Goal: Find specific page/section: Find specific page/section

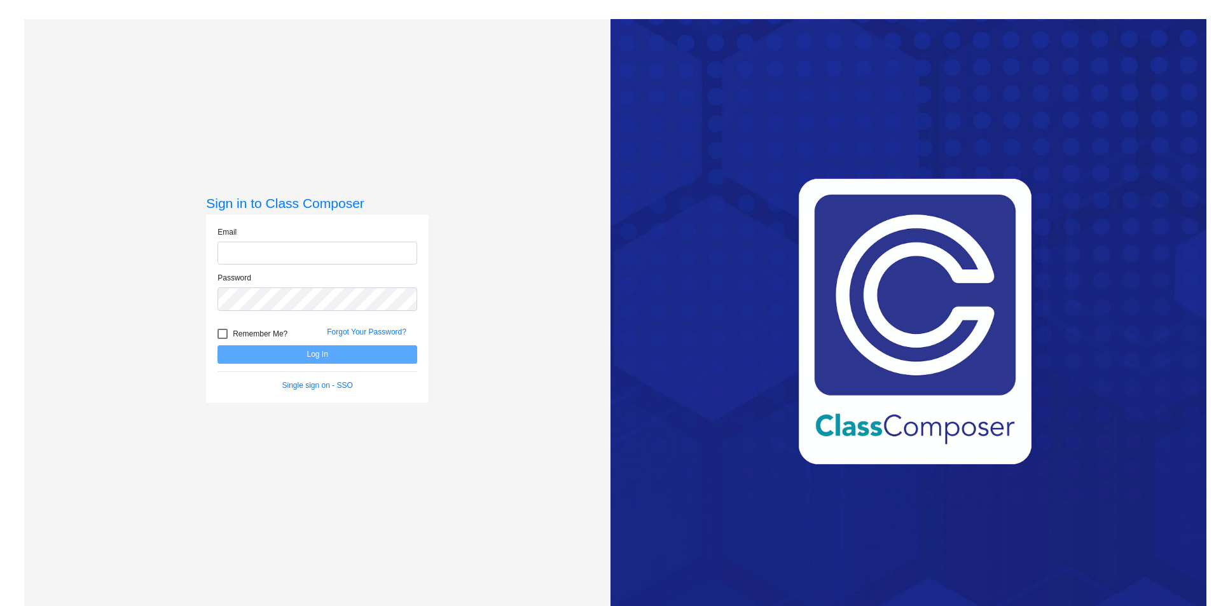
type input "[PERSON_NAME][EMAIL_ADDRESS][PERSON_NAME][DOMAIN_NAME]"
click at [326, 353] on button "Log In" at bounding box center [317, 354] width 200 height 18
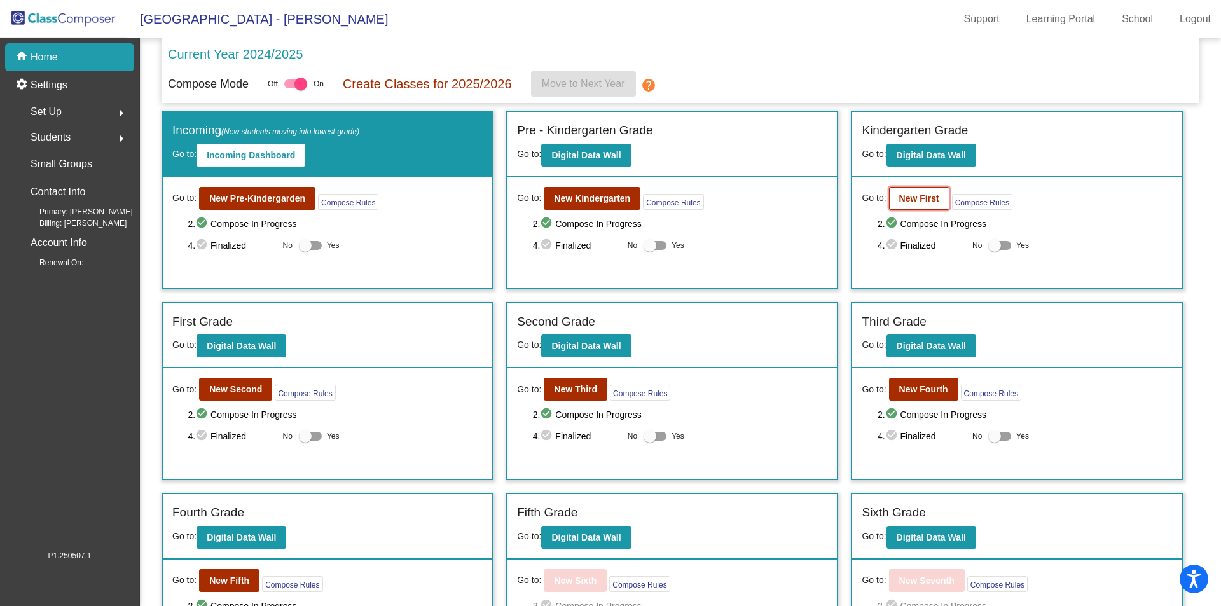
click at [912, 199] on b "New First" at bounding box center [919, 198] width 40 height 10
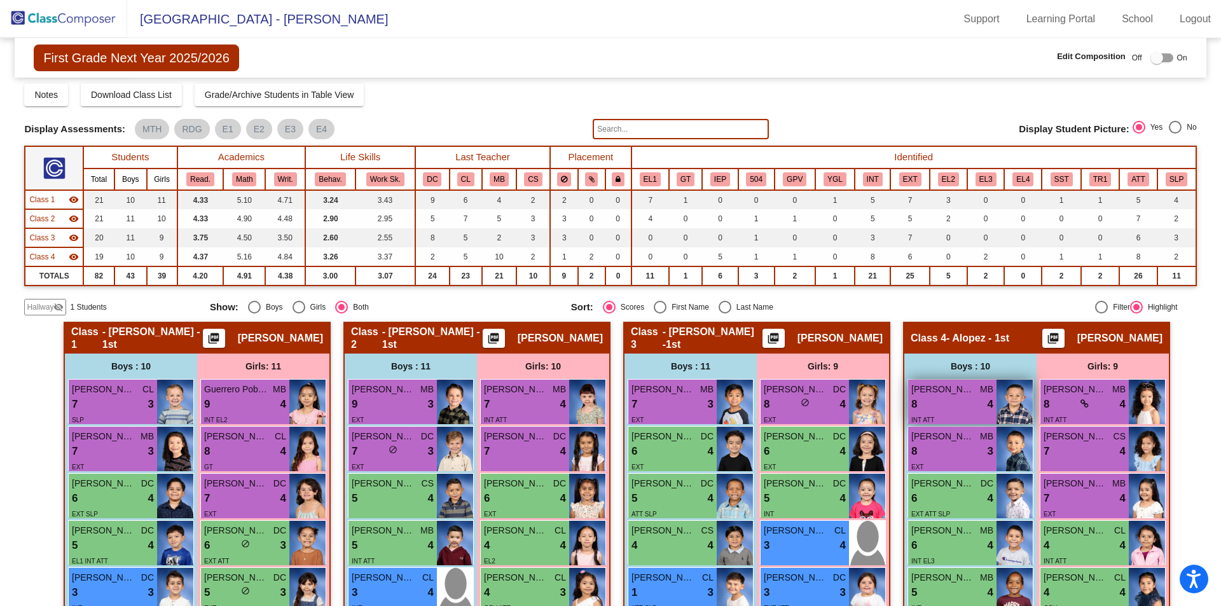
scroll to position [27, 0]
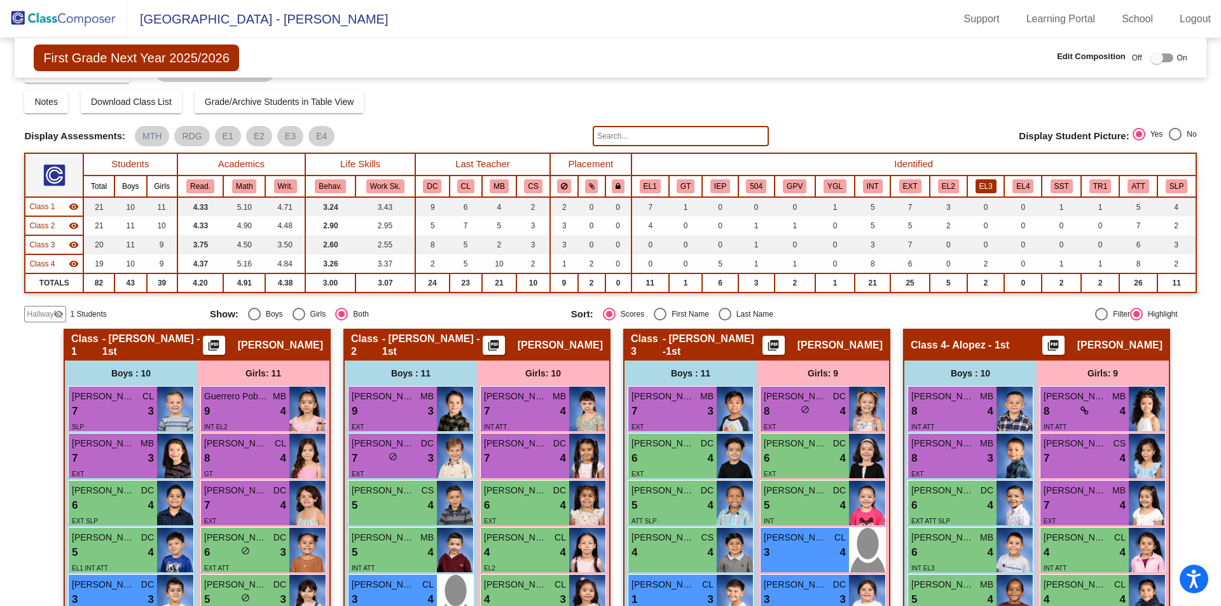
click at [989, 184] on button "EL3" at bounding box center [985, 186] width 21 height 14
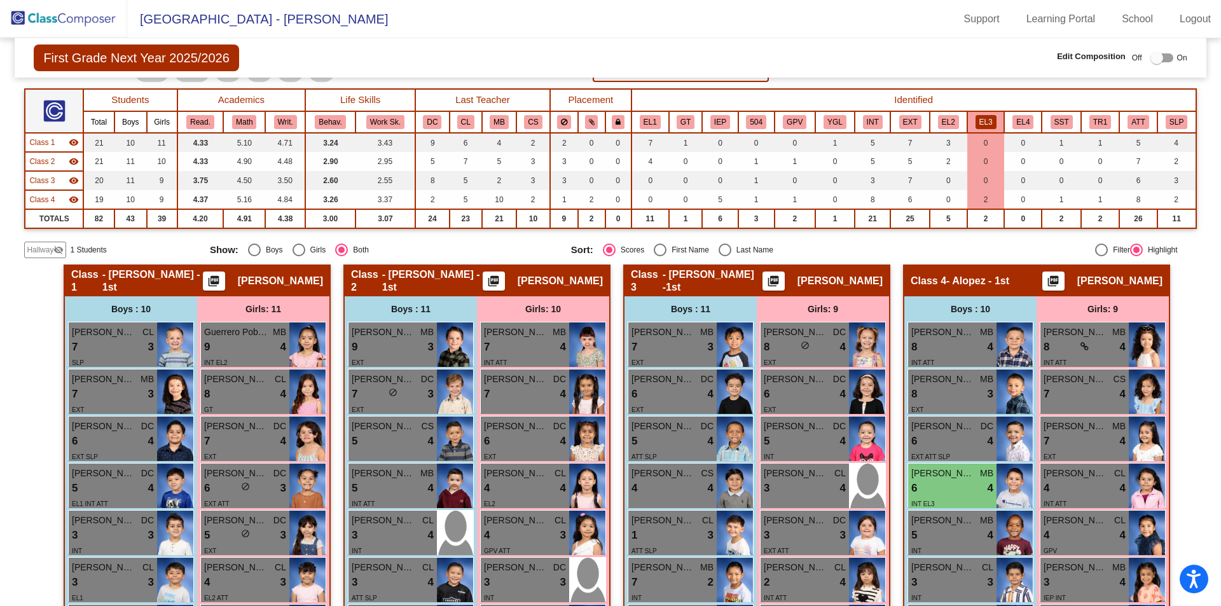
scroll to position [90, 0]
click at [944, 121] on button "EL2" at bounding box center [948, 123] width 21 height 14
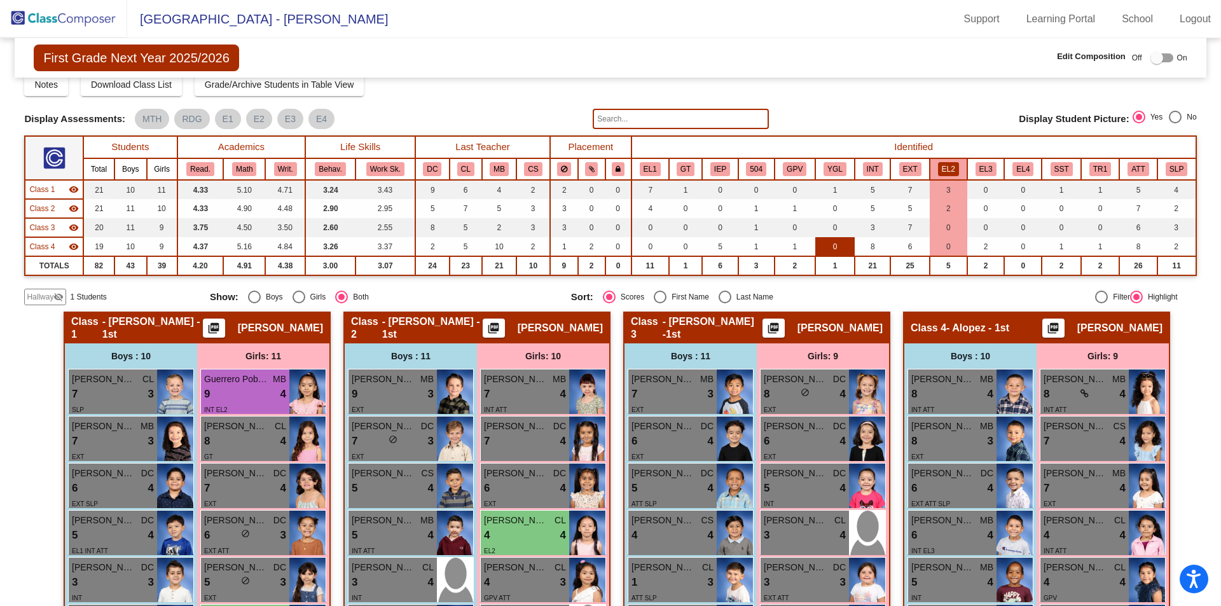
scroll to position [27, 0]
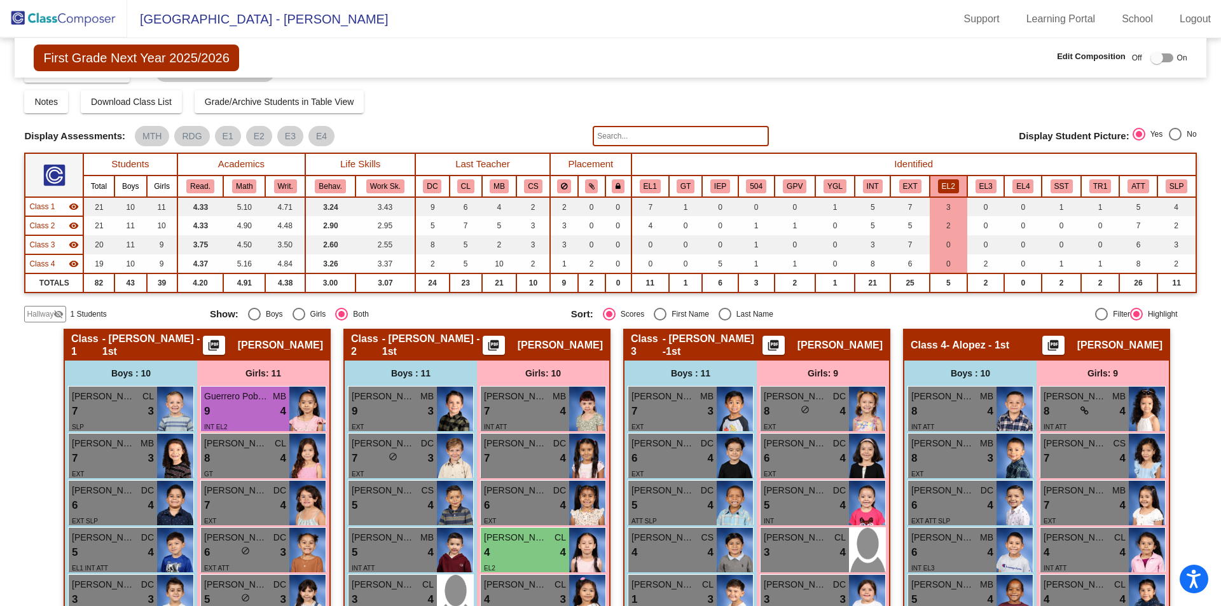
click at [64, 19] on img at bounding box center [63, 19] width 127 height 38
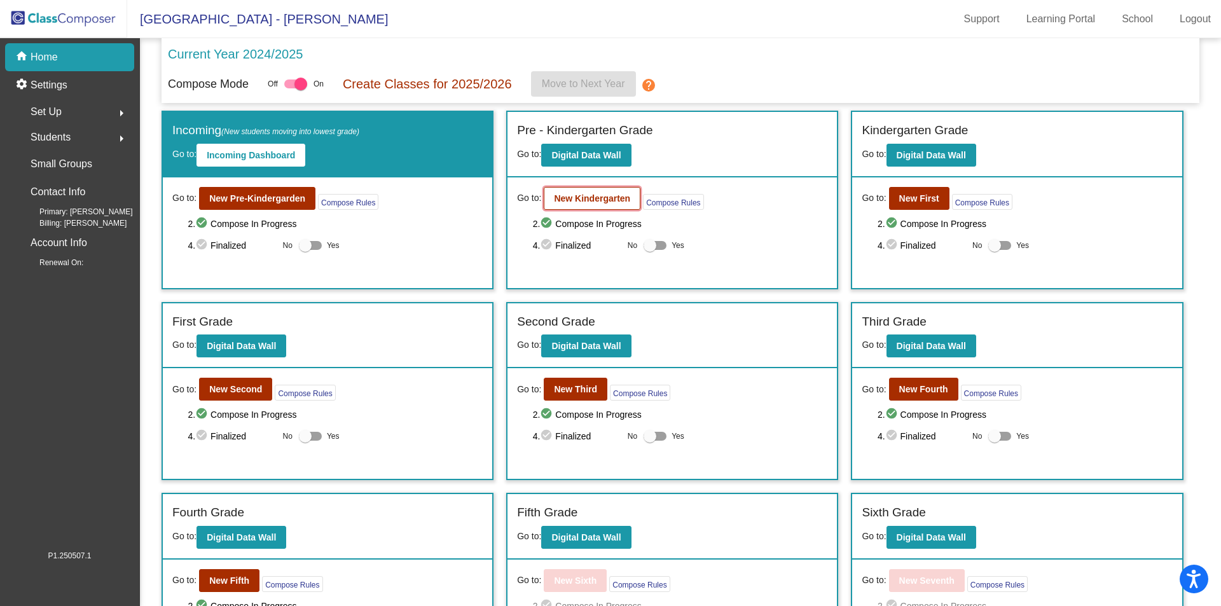
click at [567, 193] on b "New Kindergarten" at bounding box center [592, 198] width 76 height 10
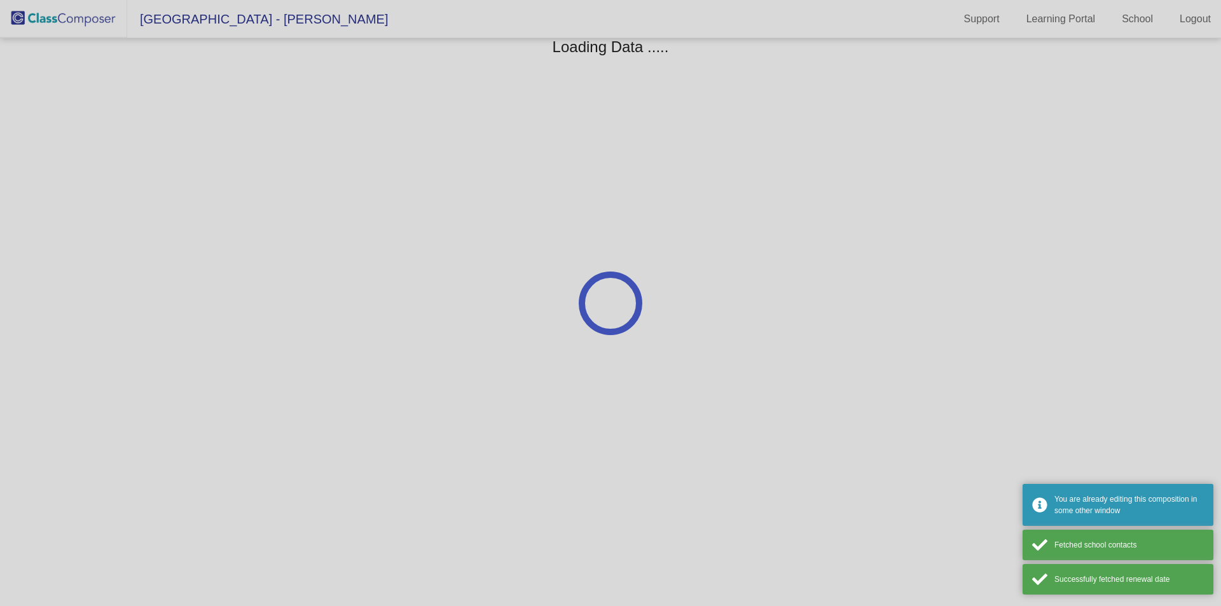
click at [72, 22] on div at bounding box center [610, 303] width 1221 height 606
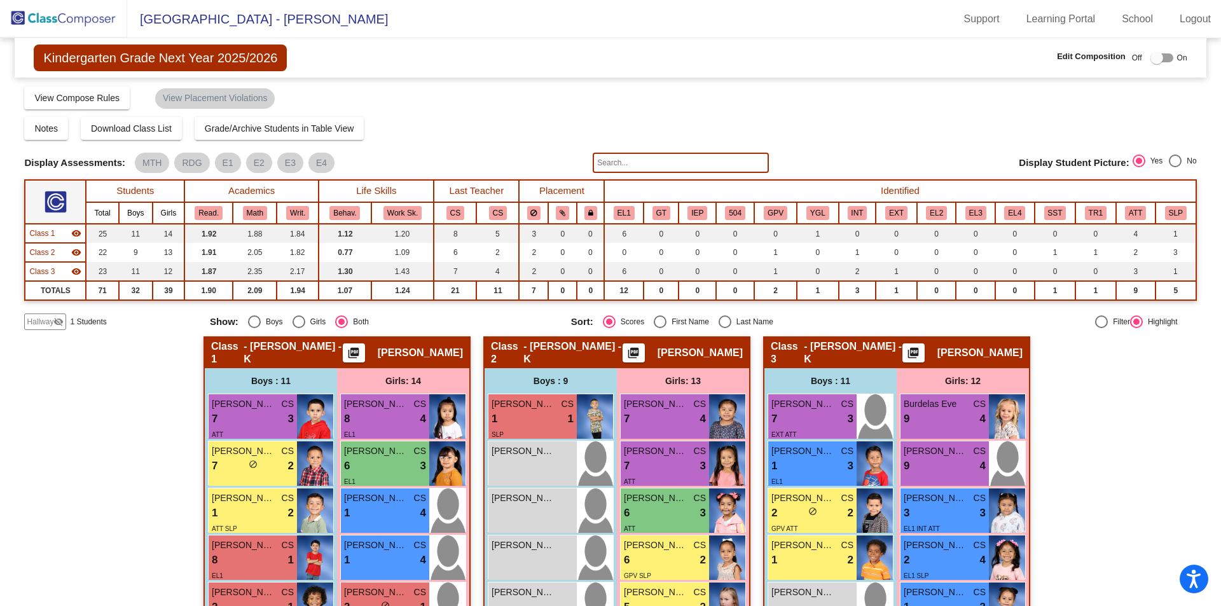
click at [72, 22] on img at bounding box center [63, 19] width 127 height 38
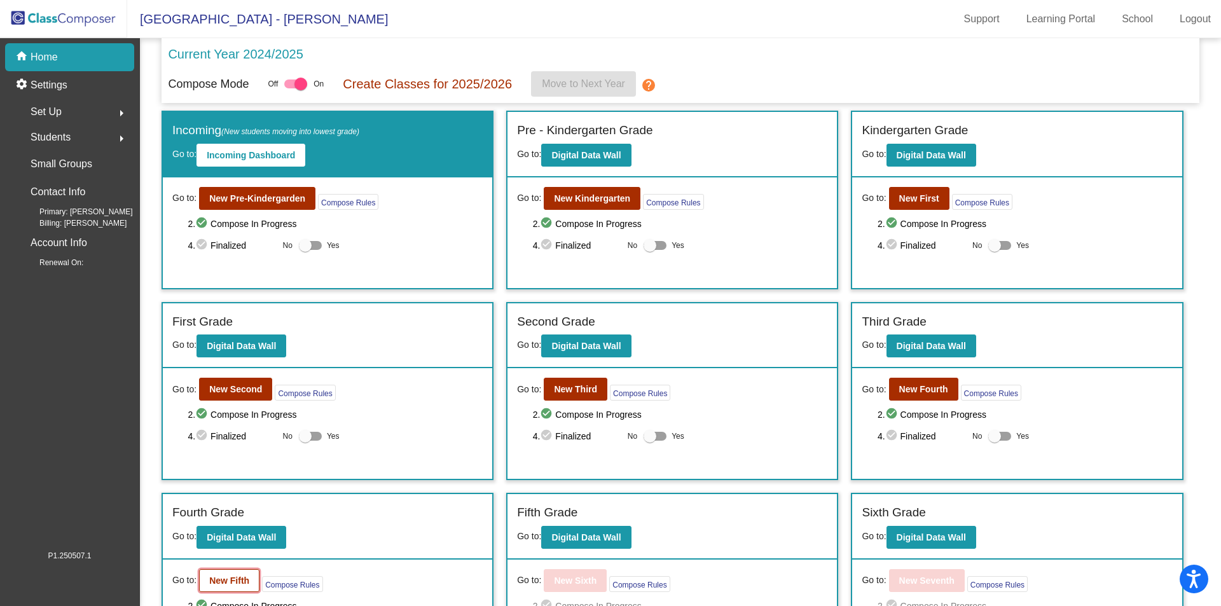
click at [233, 581] on b "New Fifth" at bounding box center [229, 580] width 40 height 10
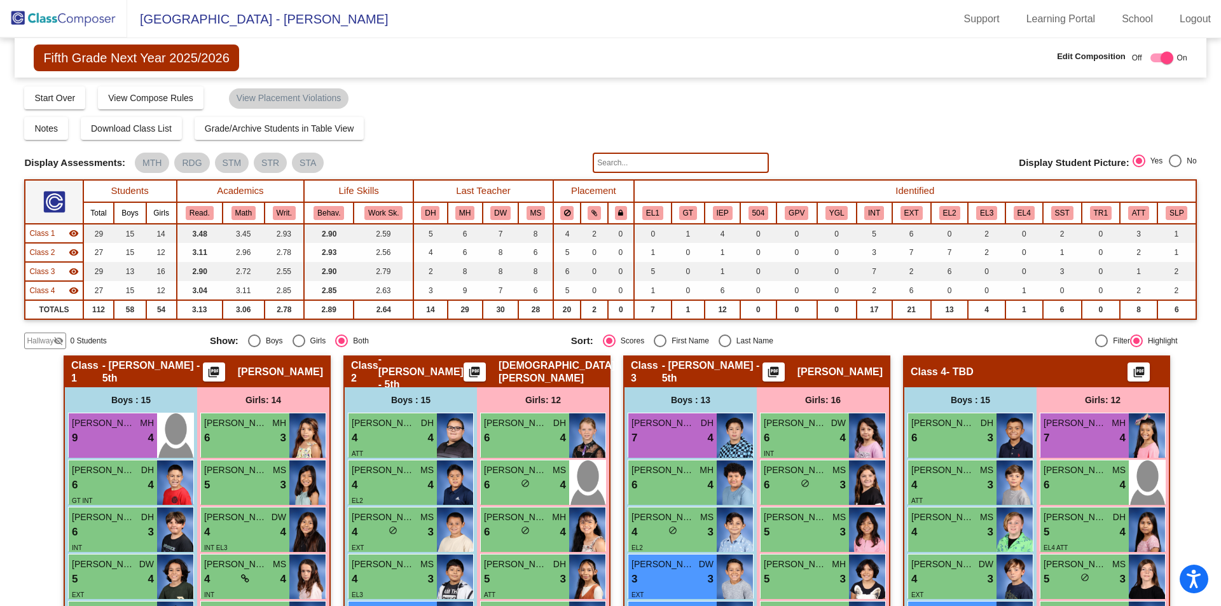
click at [603, 159] on input "text" at bounding box center [680, 163] width 175 height 20
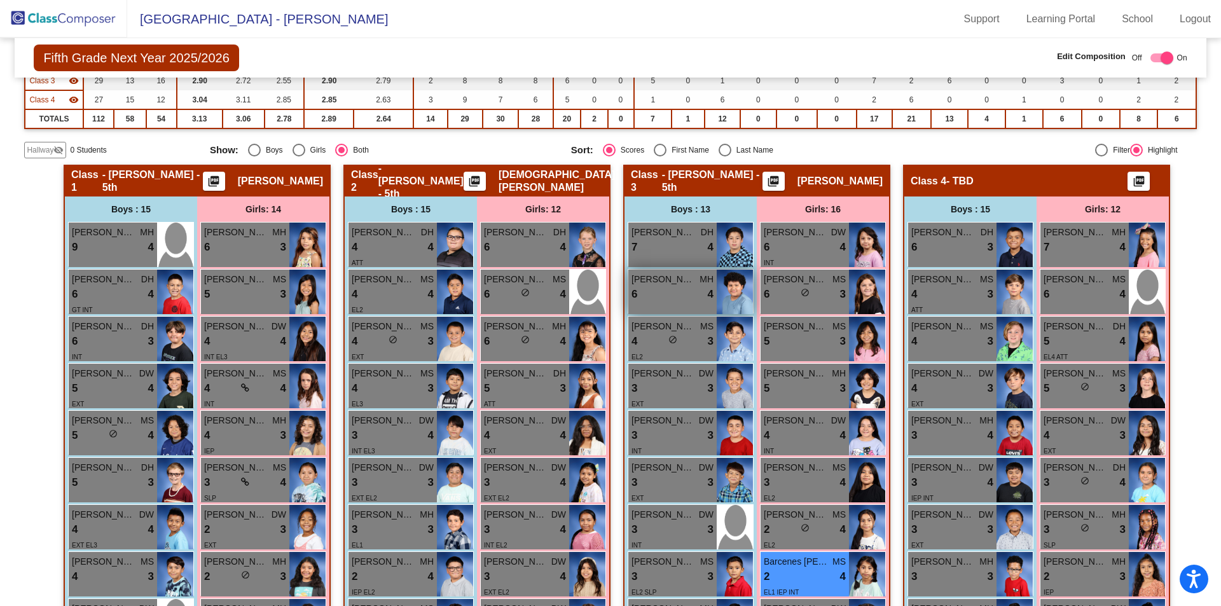
scroll to position [254, 0]
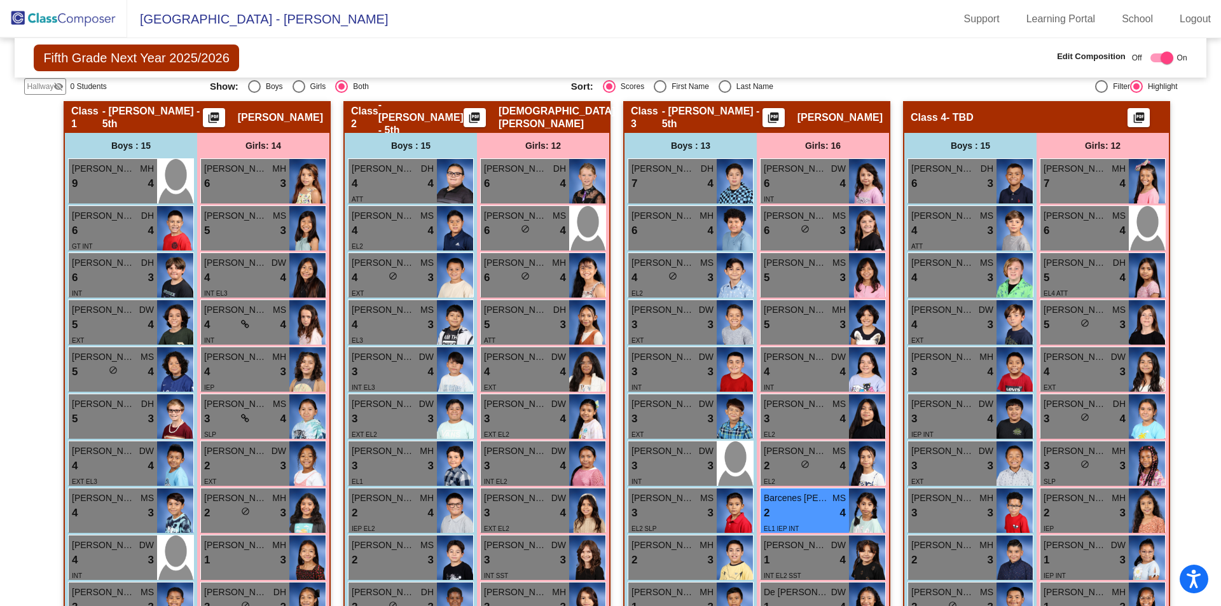
type input "barce"
click at [81, 11] on img at bounding box center [63, 19] width 127 height 38
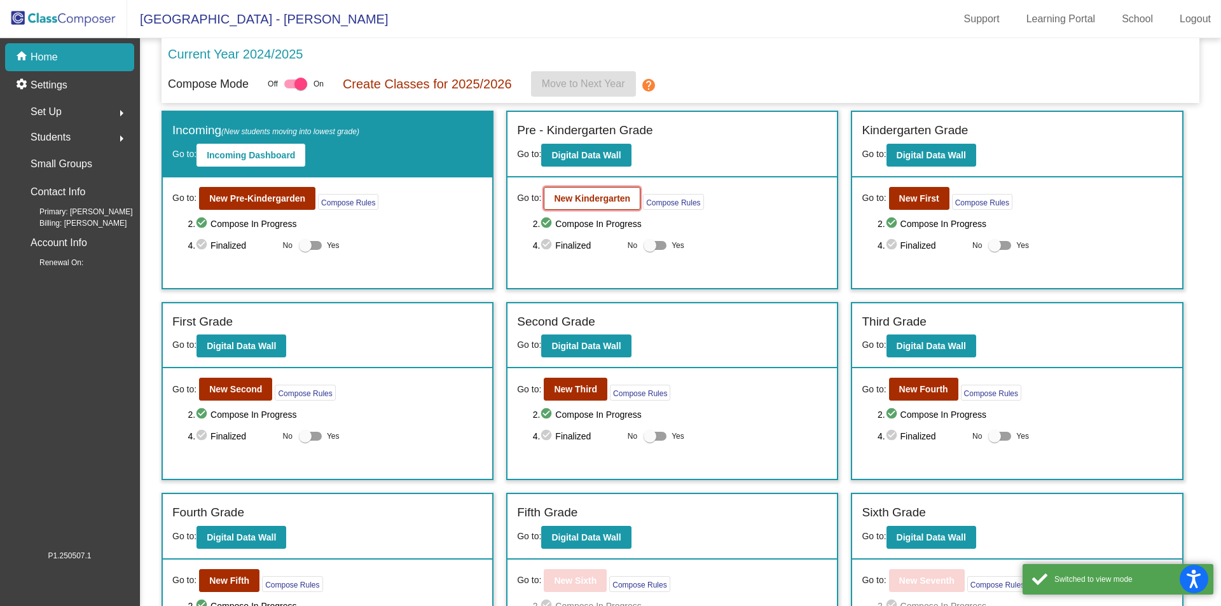
click at [577, 207] on button "New Kindergarten" at bounding box center [592, 198] width 97 height 23
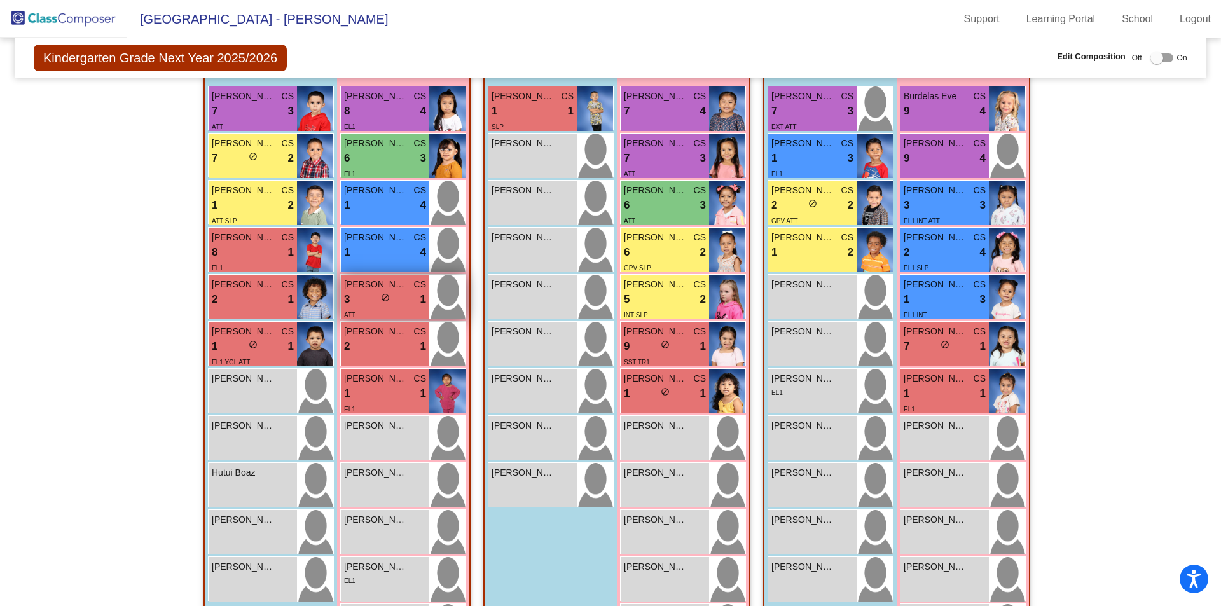
scroll to position [149, 0]
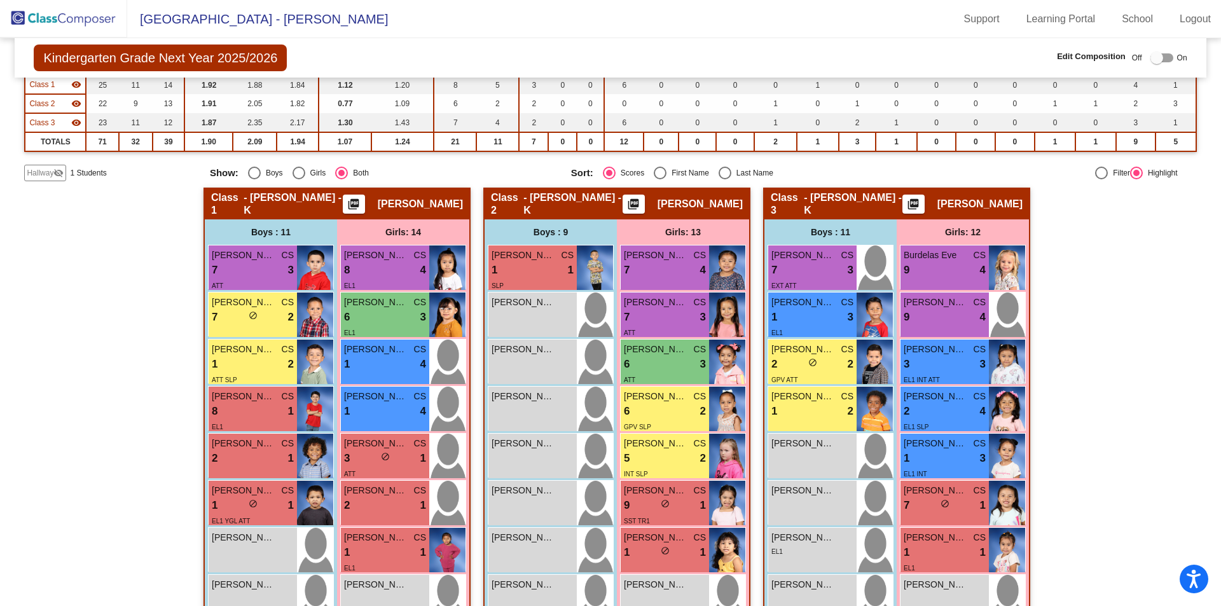
click at [74, 24] on img at bounding box center [63, 19] width 127 height 38
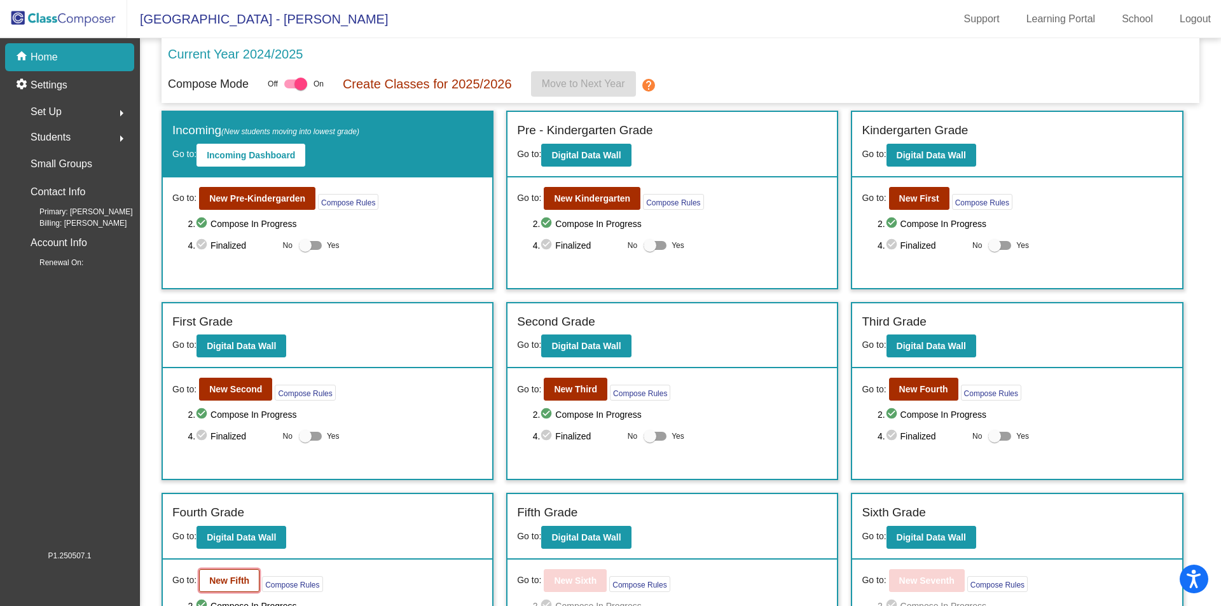
click at [238, 575] on b "New Fifth" at bounding box center [229, 580] width 40 height 10
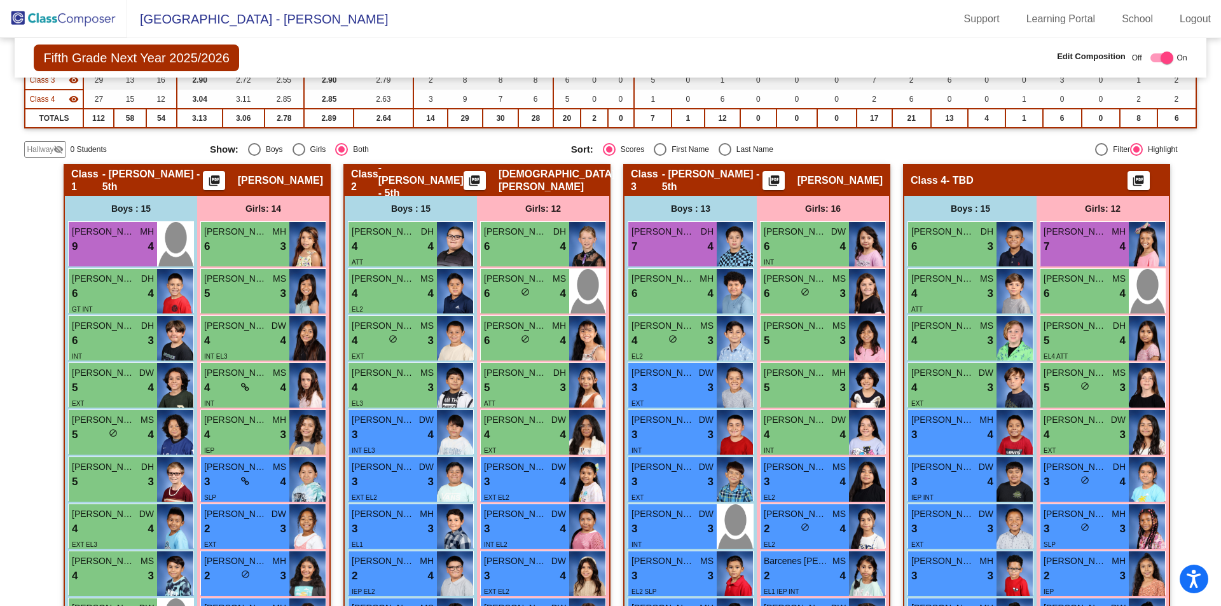
scroll to position [191, 0]
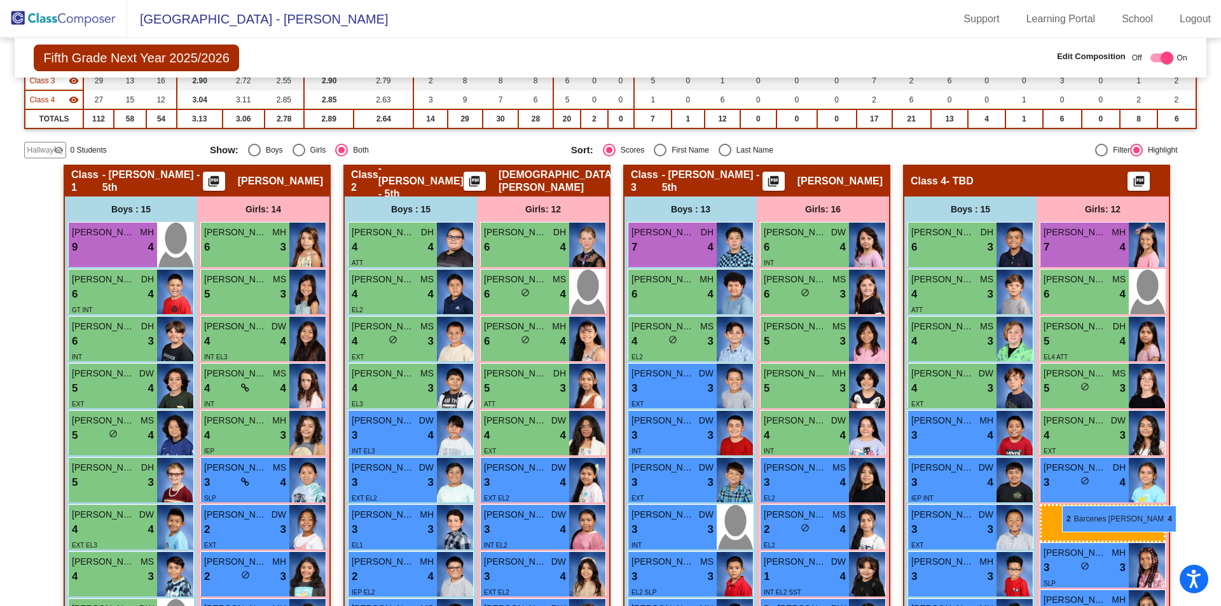
drag, startPoint x: 819, startPoint y: 579, endPoint x: 1062, endPoint y: 505, distance: 253.8
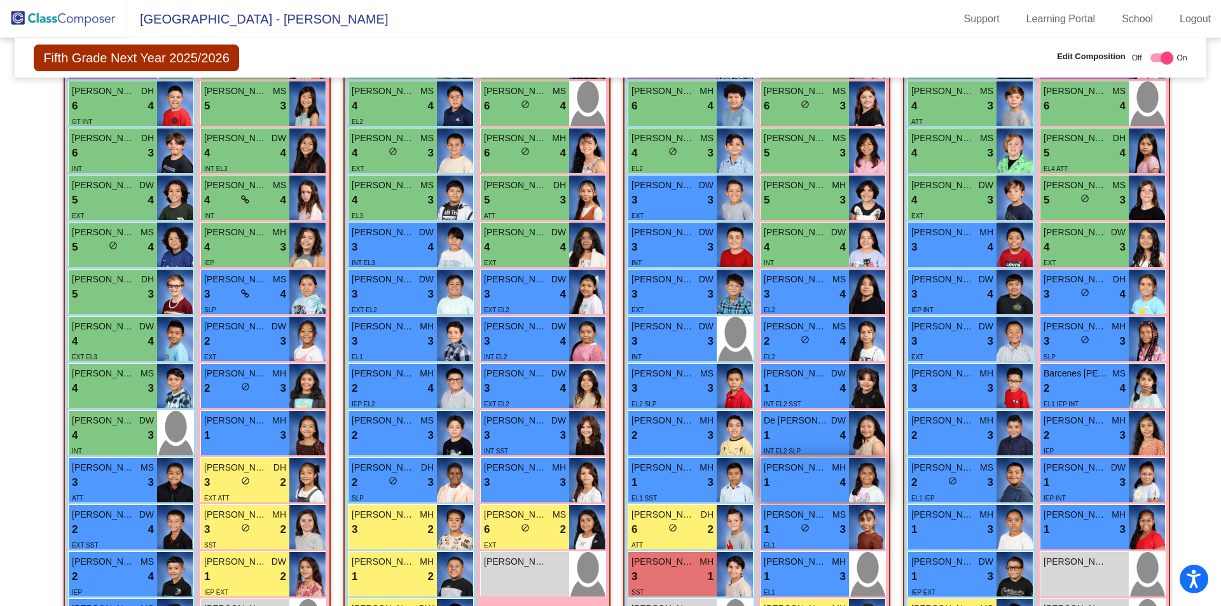
scroll to position [254, 0]
